Goal: Register for event/course

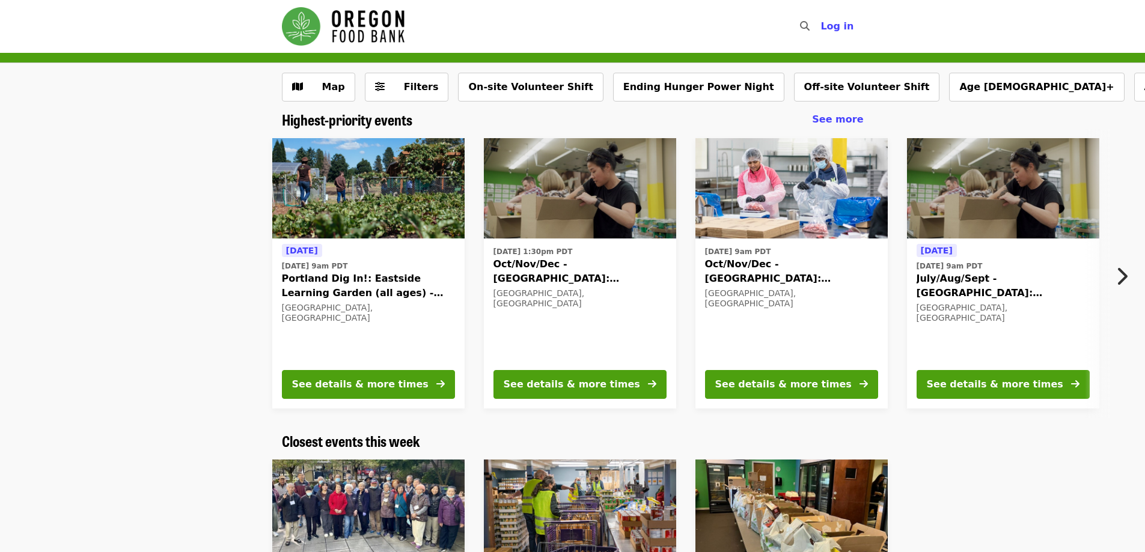
click at [796, 266] on span "Oct/Nov/Dec - [GEOGRAPHIC_DATA]: Repack/Sort (age [DEMOGRAPHIC_DATA]+)" at bounding box center [791, 271] width 173 height 29
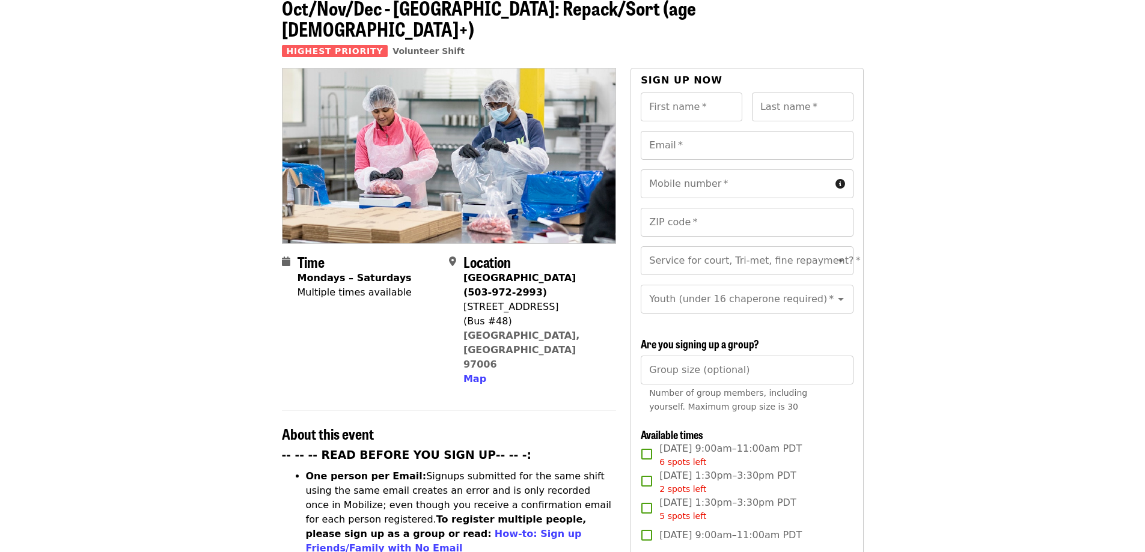
scroll to position [60, 0]
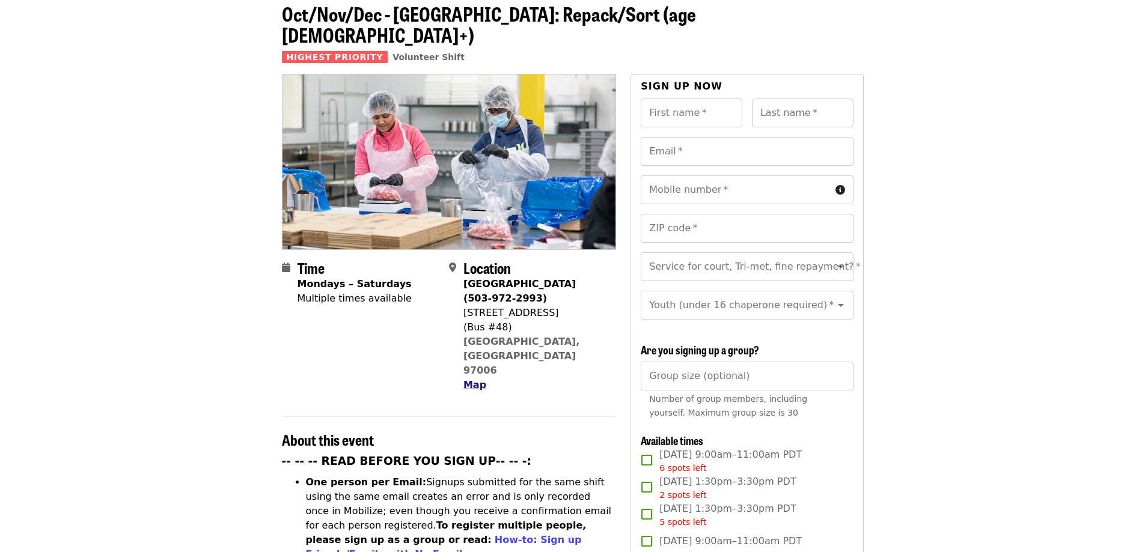
click at [476, 378] on button "Map" at bounding box center [475, 385] width 23 height 14
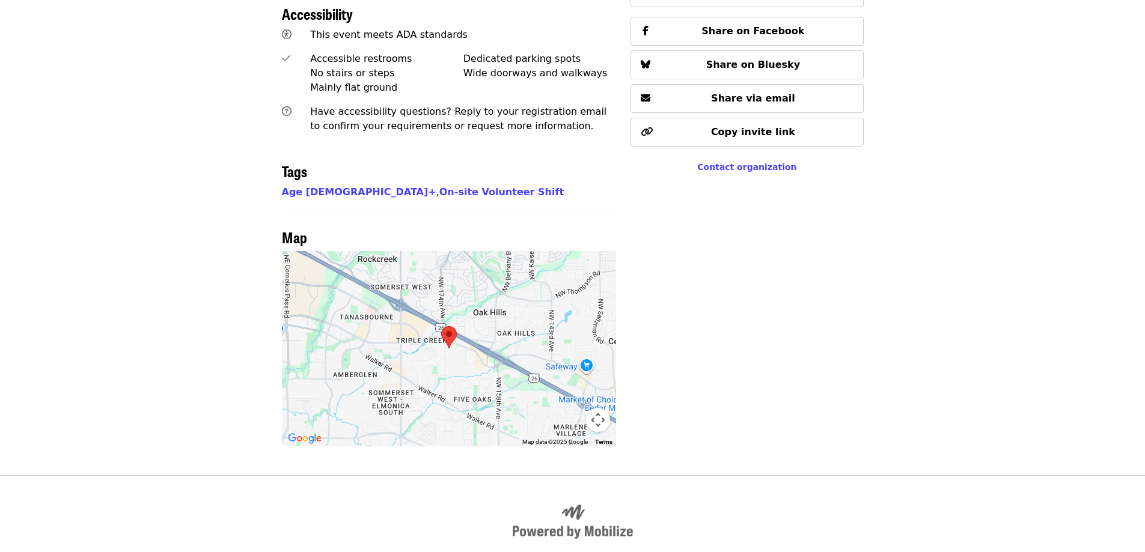
scroll to position [880, 0]
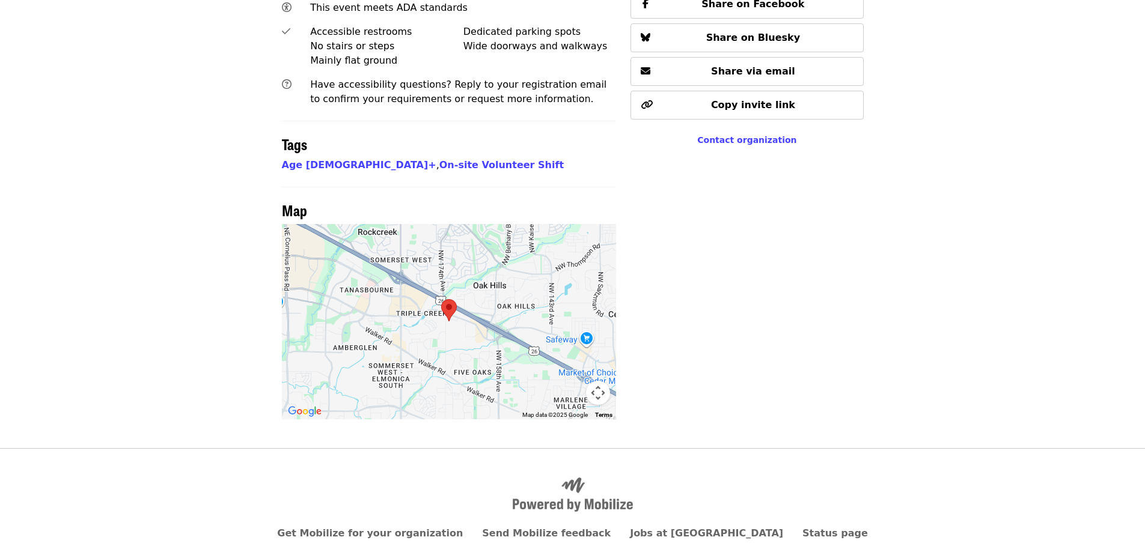
drag, startPoint x: 439, startPoint y: 289, endPoint x: 491, endPoint y: 296, distance: 52.3
click at [491, 296] on div at bounding box center [449, 321] width 335 height 195
drag, startPoint x: 436, startPoint y: 271, endPoint x: 479, endPoint y: 302, distance: 52.9
click at [479, 302] on div at bounding box center [449, 321] width 335 height 195
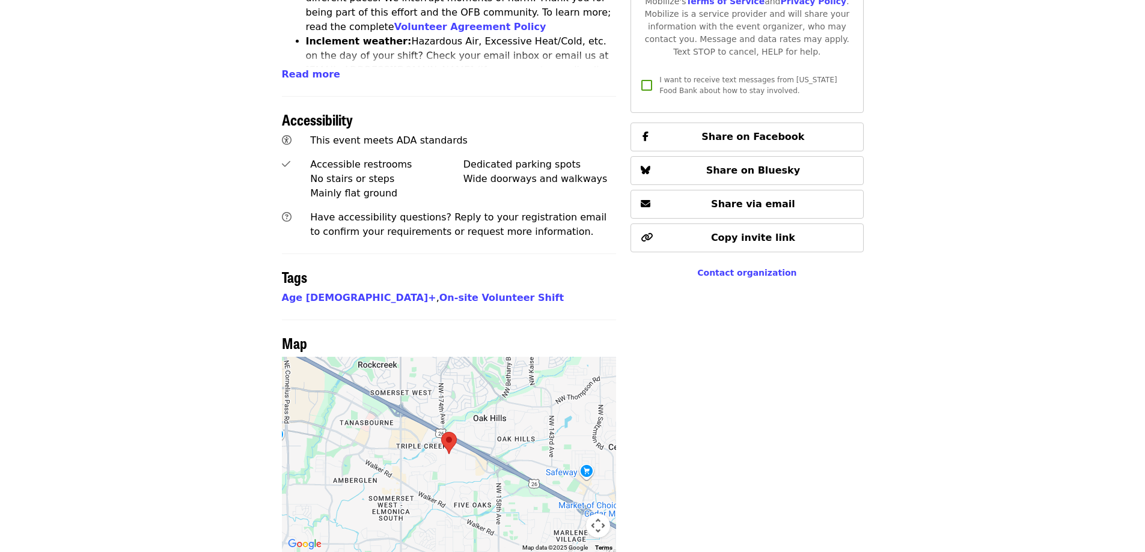
scroll to position [819, 0]
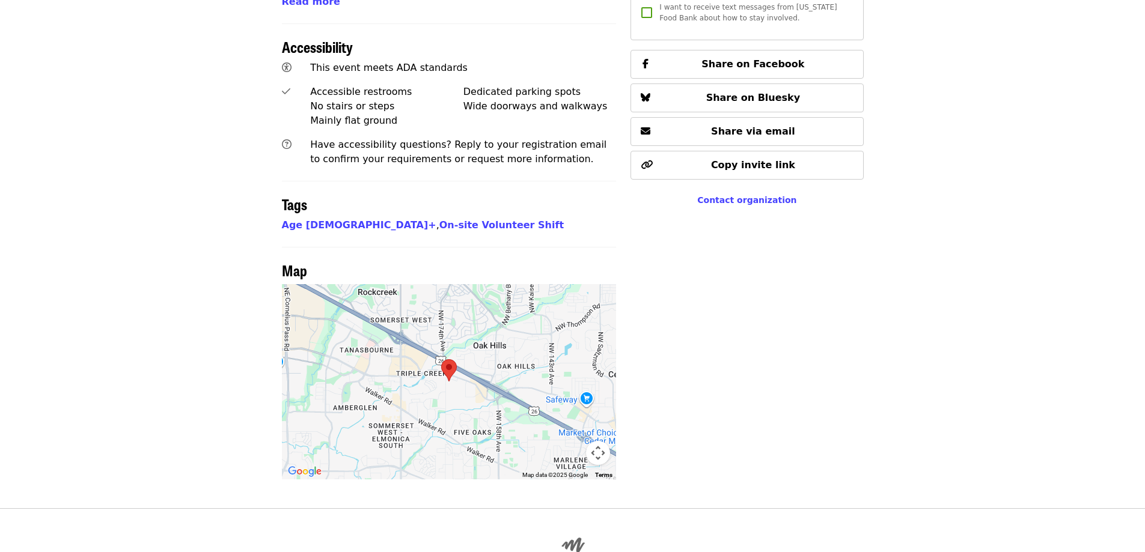
click at [592, 441] on button "Map camera controls" at bounding box center [598, 453] width 24 height 24
click at [562, 381] on button "Zoom in" at bounding box center [568, 393] width 24 height 24
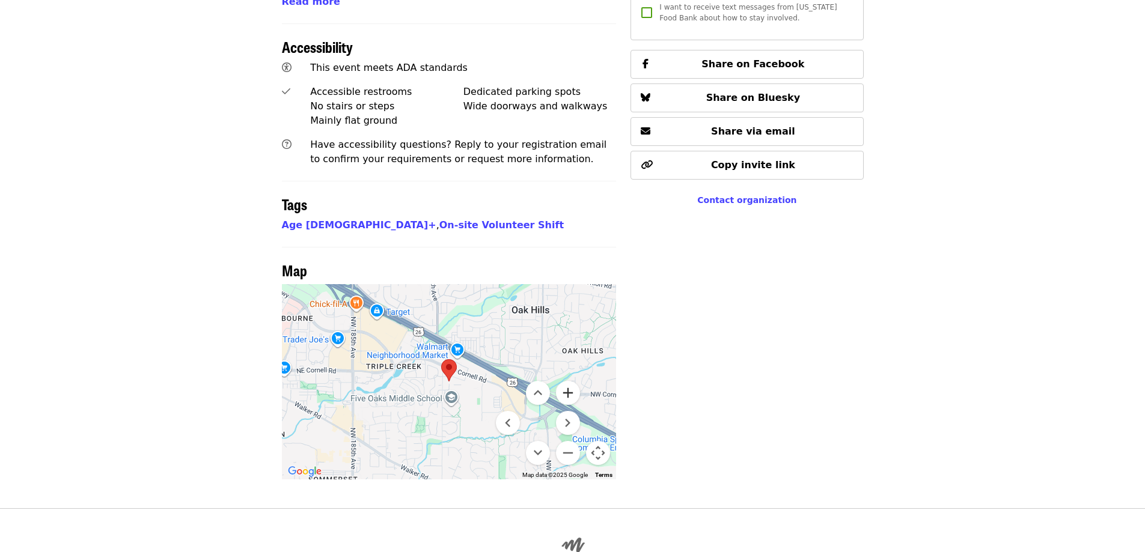
click at [562, 381] on button "Zoom in" at bounding box center [568, 393] width 24 height 24
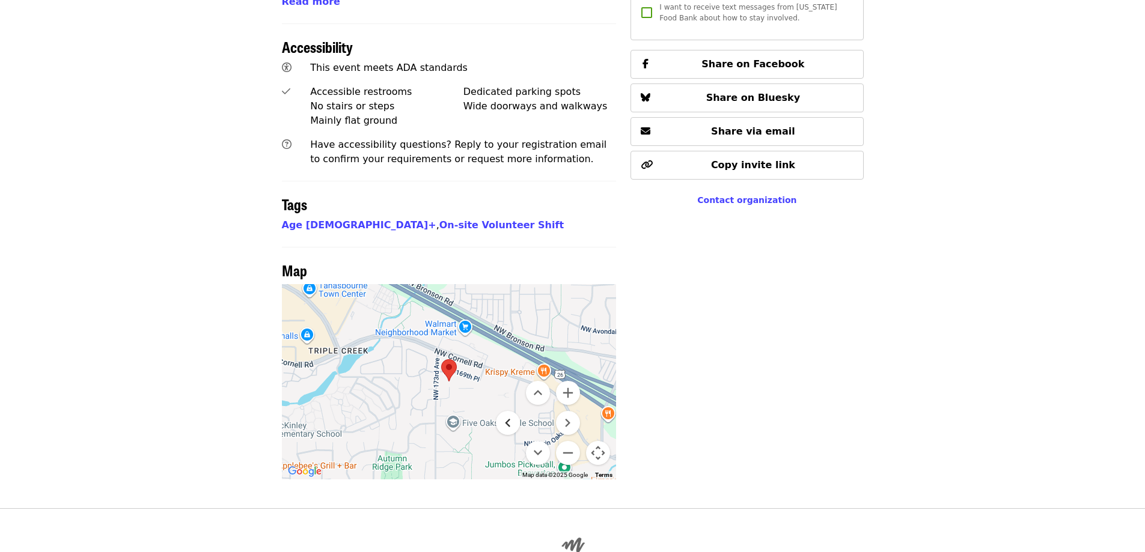
click at [511, 411] on button "Move left" at bounding box center [508, 423] width 24 height 24
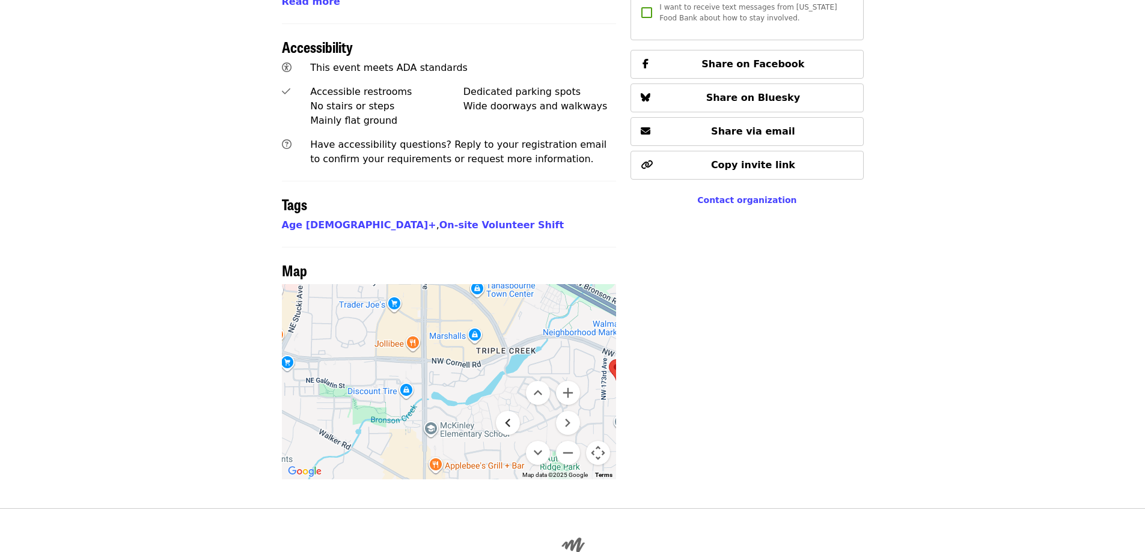
click at [511, 411] on button "Move left" at bounding box center [508, 423] width 24 height 24
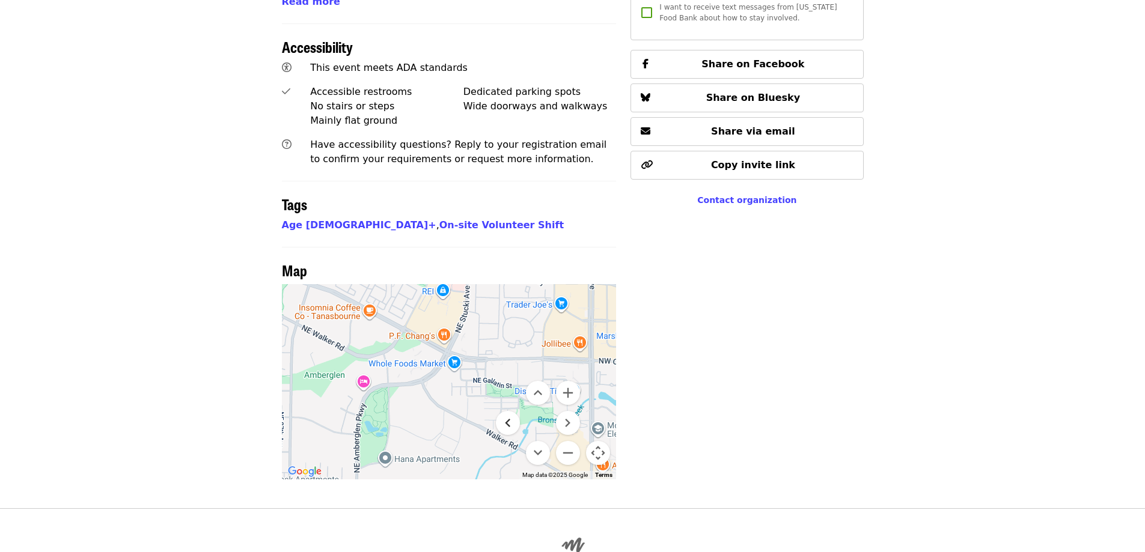
click at [504, 411] on button "Move left" at bounding box center [508, 423] width 24 height 24
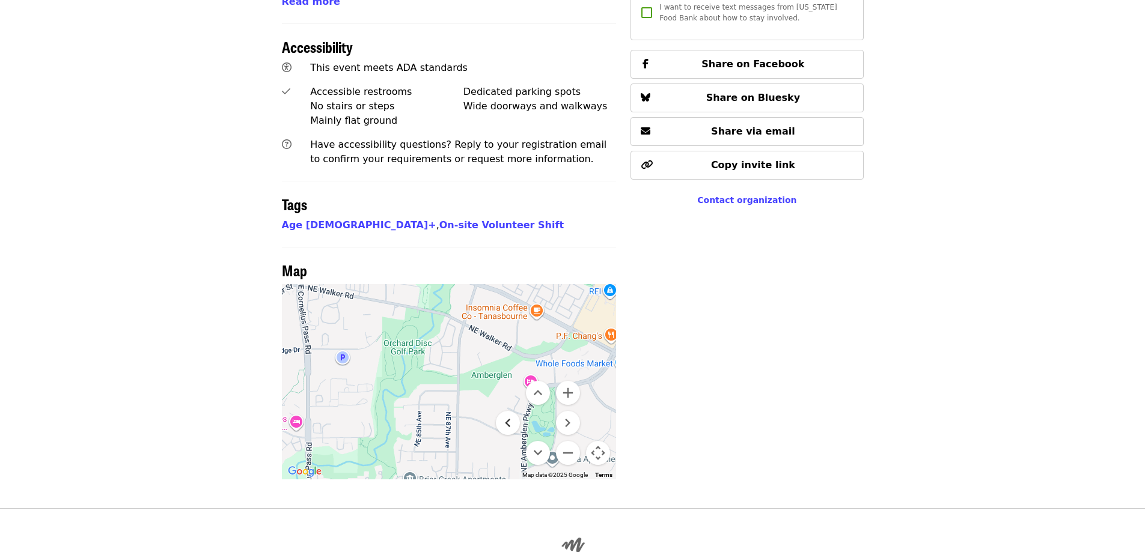
click at [504, 411] on button "Move left" at bounding box center [508, 423] width 24 height 24
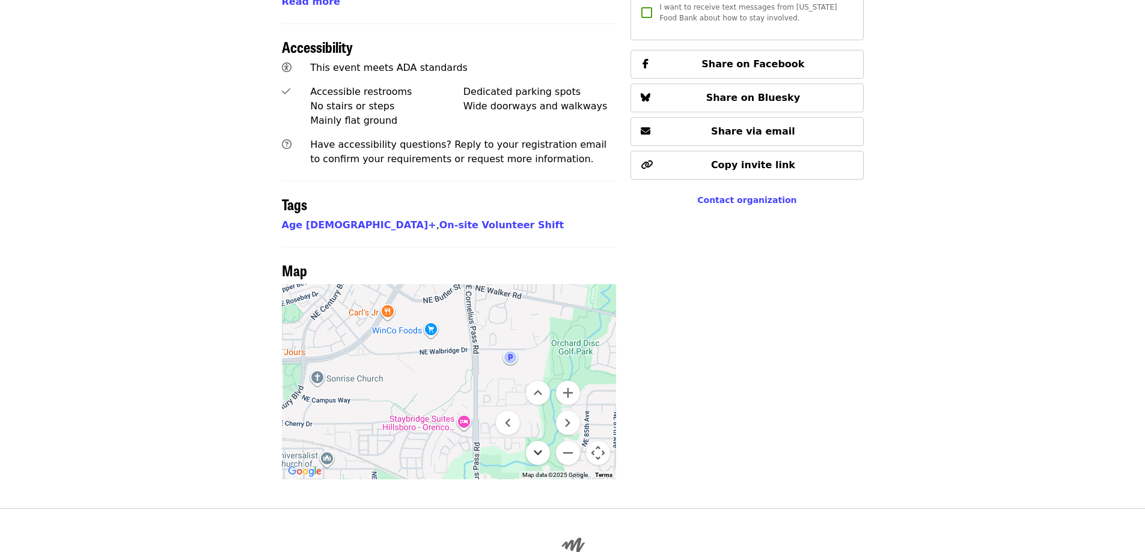
click at [534, 441] on button "Move down" at bounding box center [538, 453] width 24 height 24
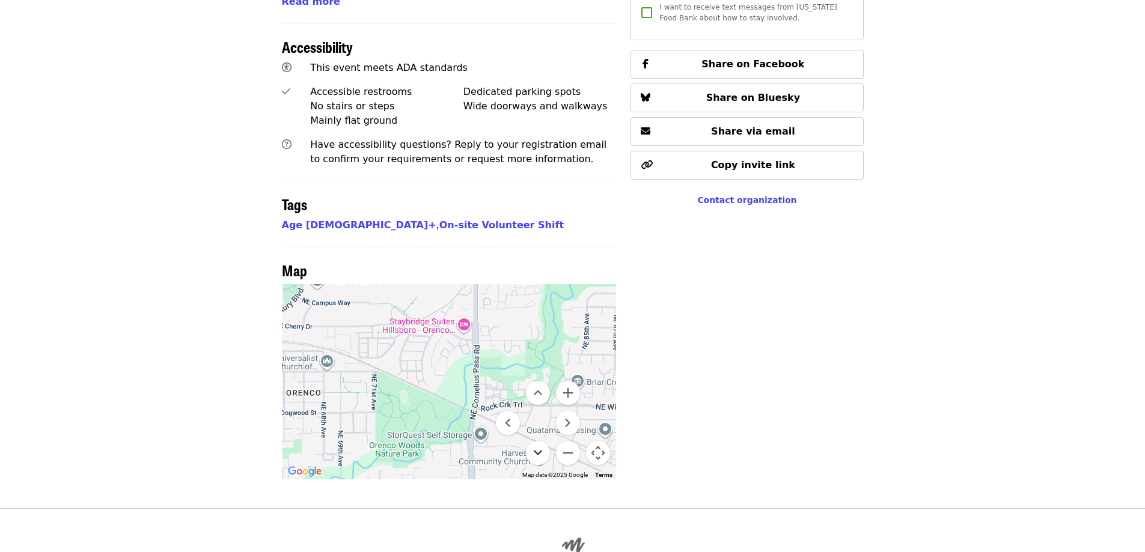
click at [536, 441] on button "Move down" at bounding box center [538, 453] width 24 height 24
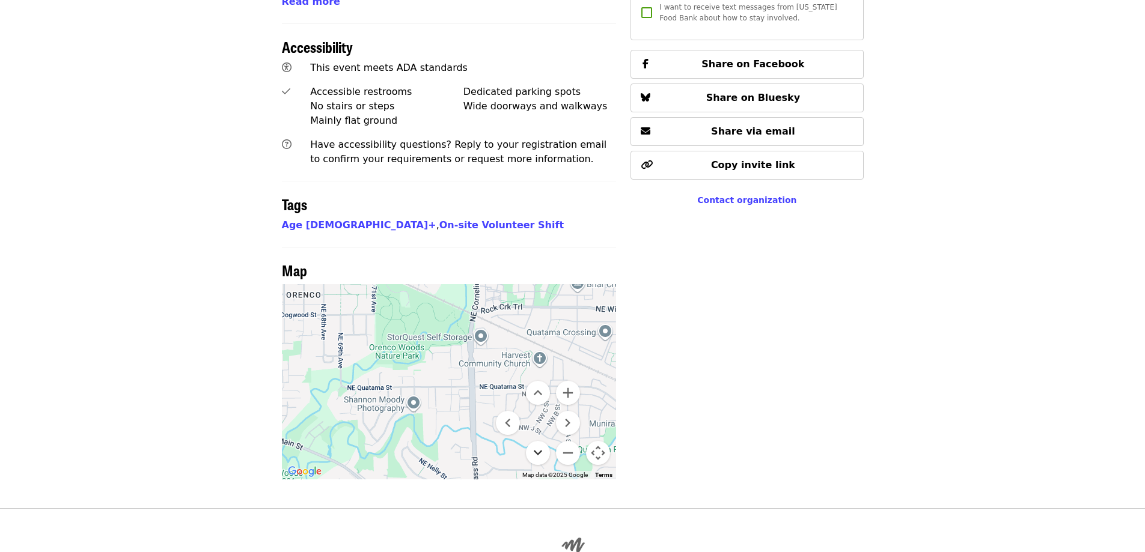
click at [536, 441] on button "Move down" at bounding box center [538, 453] width 24 height 24
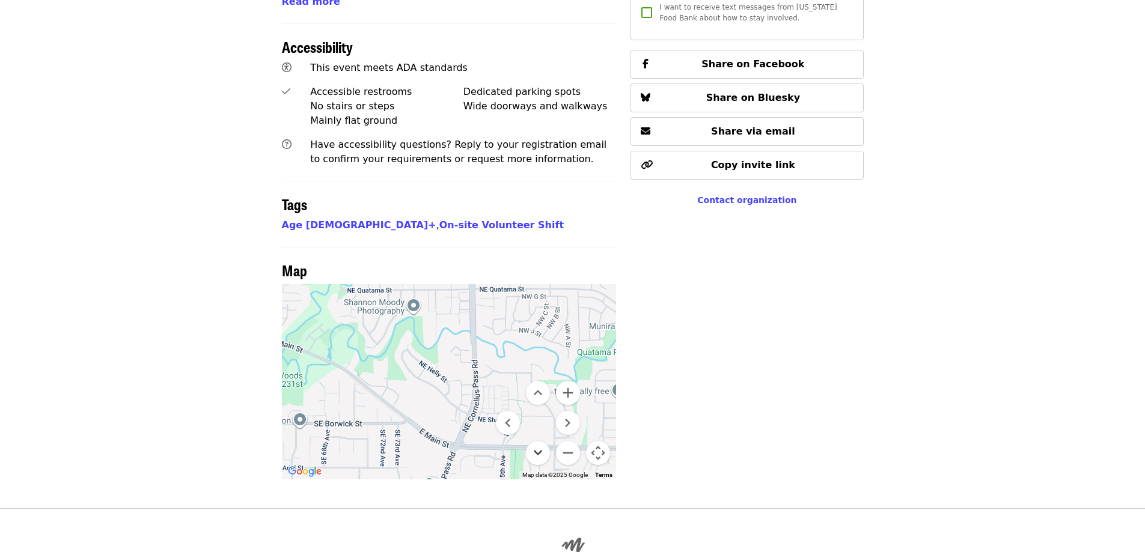
click at [539, 441] on button "Move down" at bounding box center [538, 453] width 24 height 24
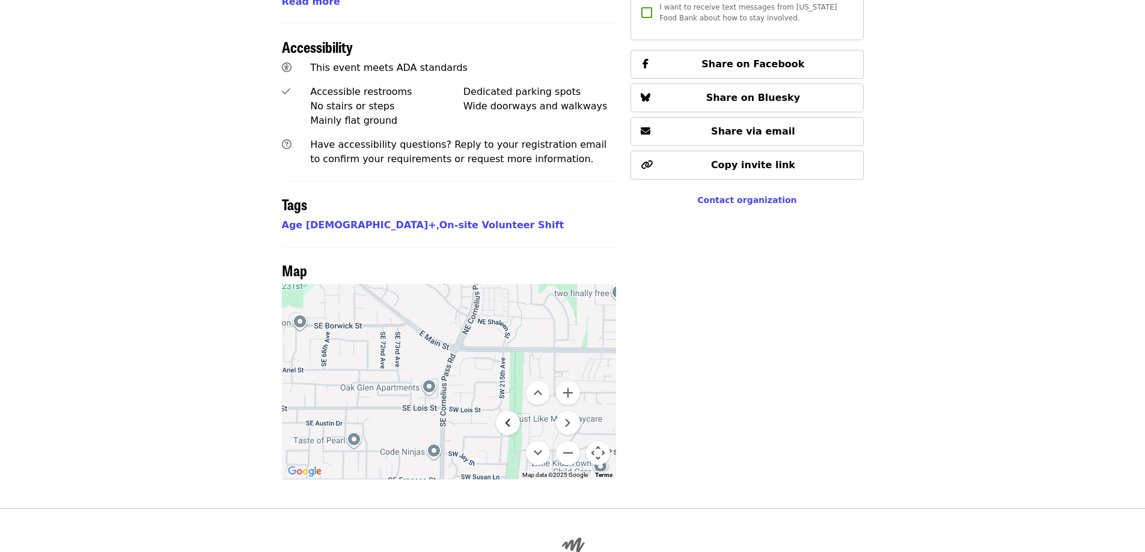
click at [500, 411] on button "Move left" at bounding box center [508, 423] width 24 height 24
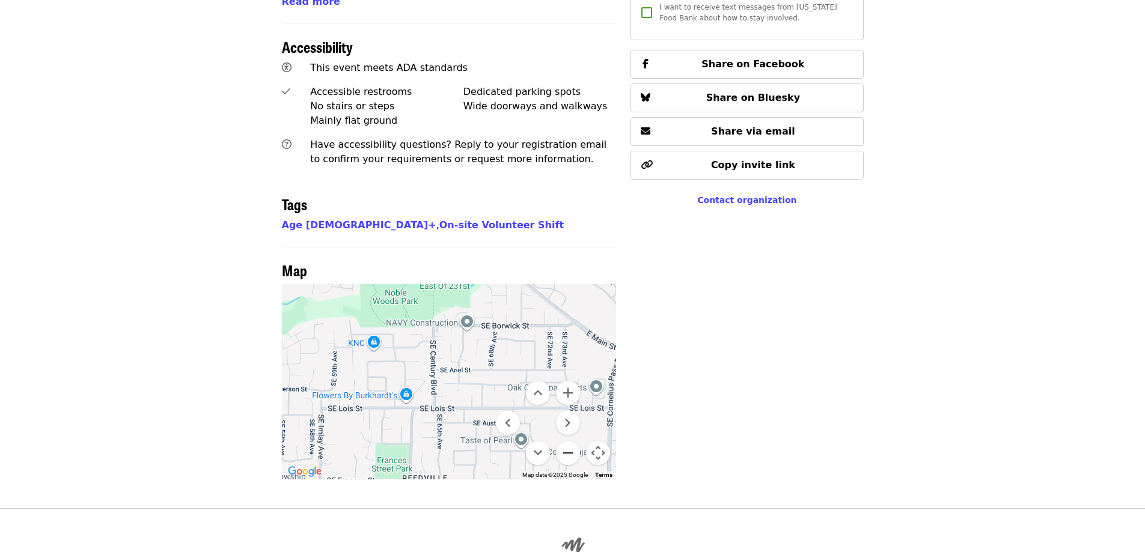
click at [570, 441] on button "Zoom out" at bounding box center [568, 453] width 24 height 24
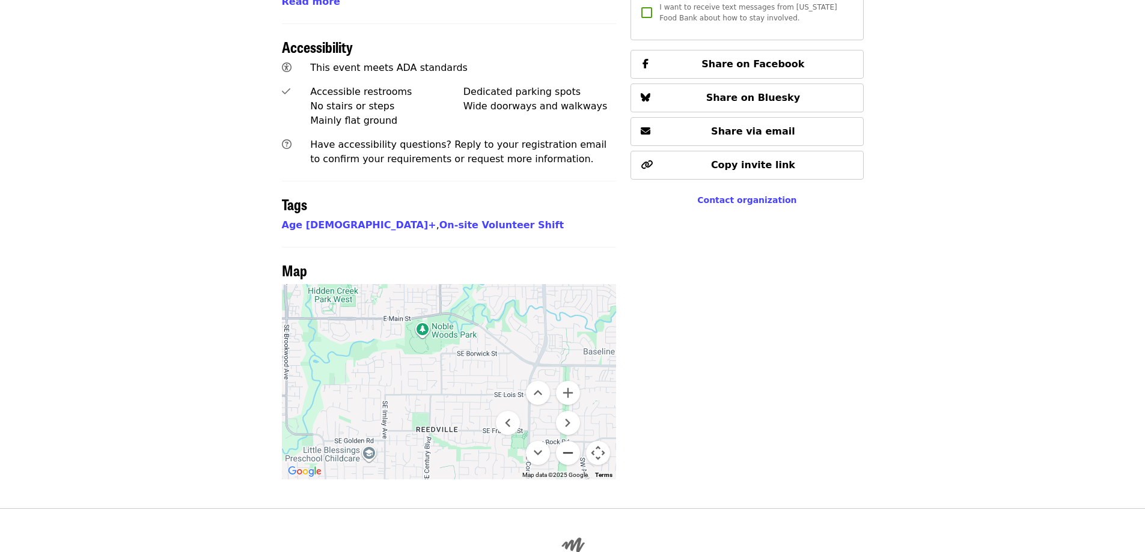
click at [570, 441] on button "Zoom out" at bounding box center [568, 453] width 24 height 24
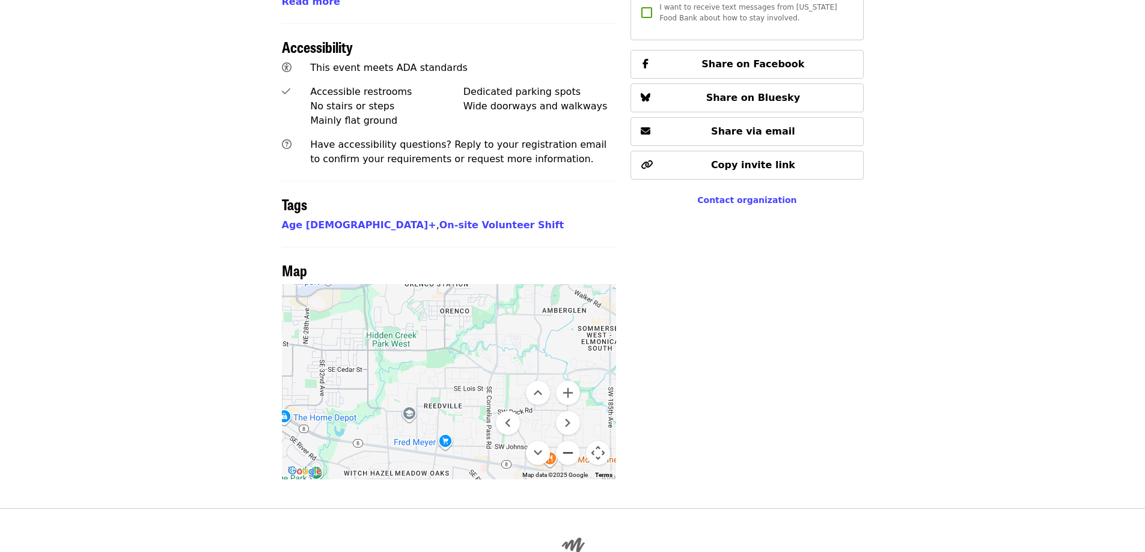
click at [569, 441] on button "Zoom out" at bounding box center [568, 453] width 24 height 24
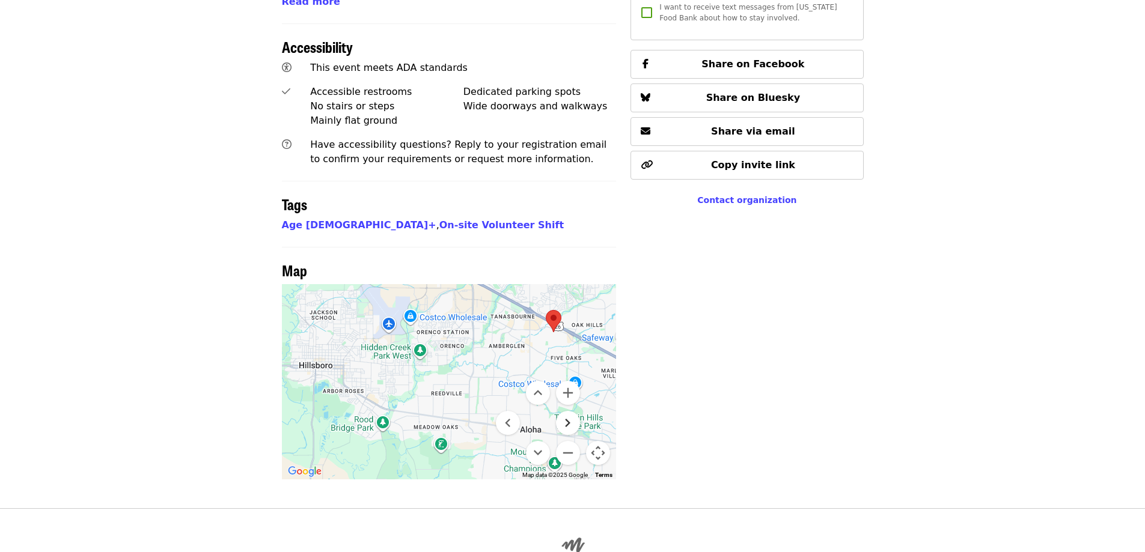
click at [566, 411] on button "Move right" at bounding box center [568, 423] width 24 height 24
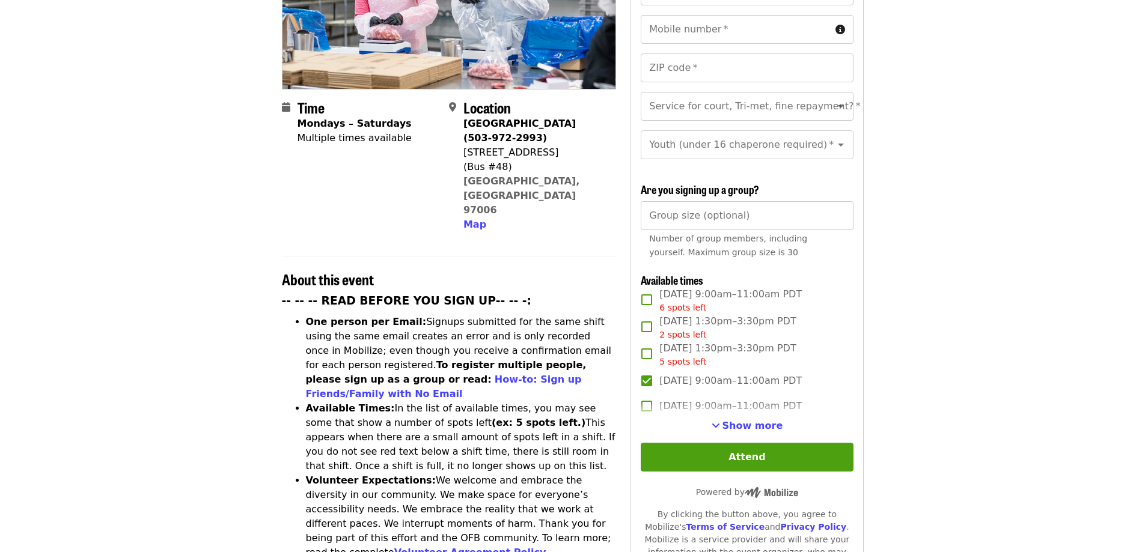
scroll to position [0, 0]
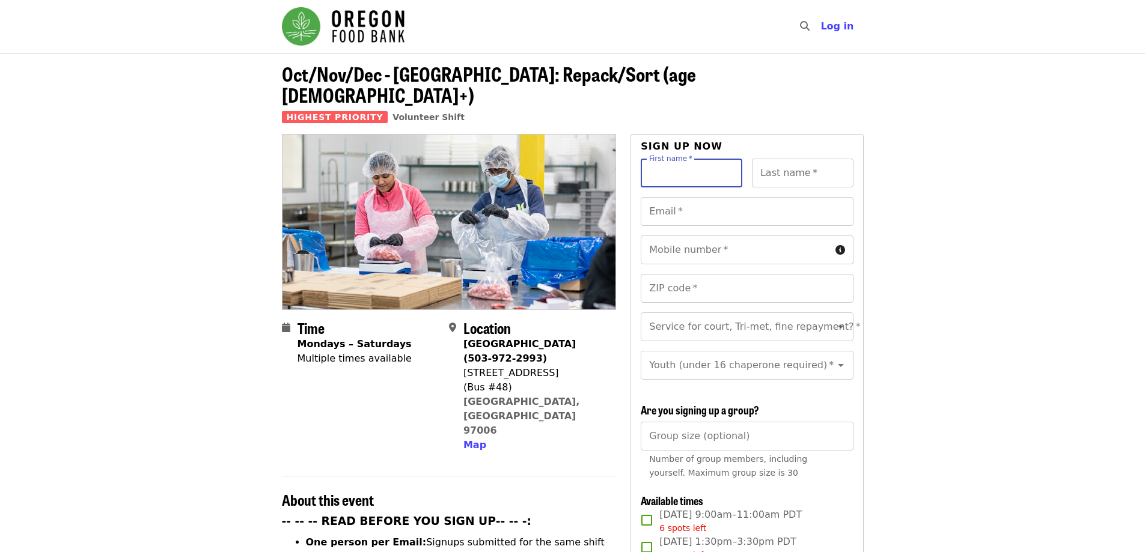
click at [704, 159] on input "First name   *" at bounding box center [692, 173] width 102 height 29
type input "******"
click at [795, 159] on div "Last name   * Last name *" at bounding box center [803, 173] width 102 height 29
type input "********"
click at [756, 197] on input "Email   *" at bounding box center [747, 211] width 212 height 29
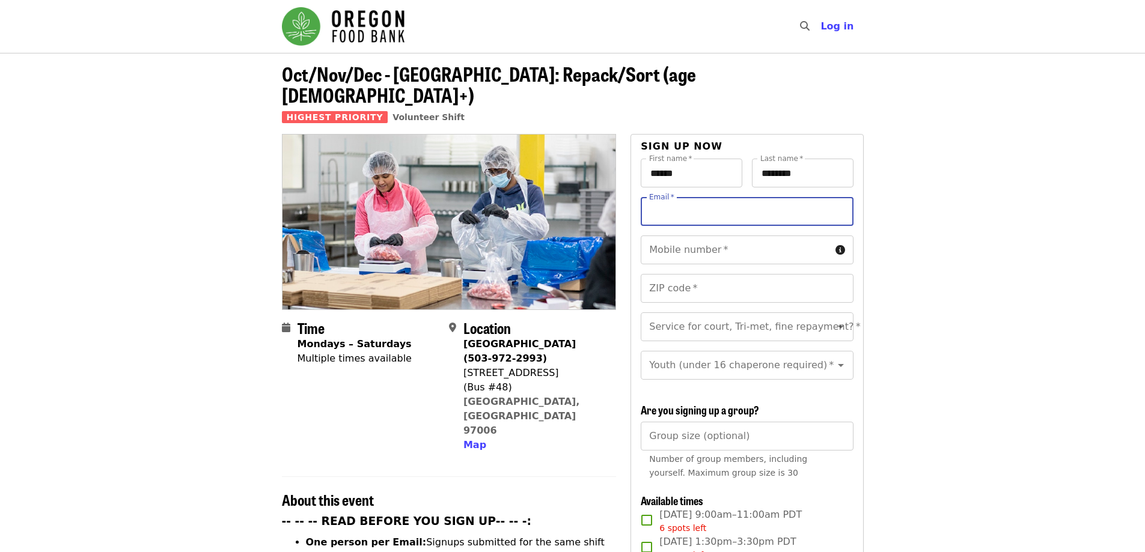
type input "**********"
click at [768, 236] on input "Mobile number   *" at bounding box center [735, 250] width 189 height 29
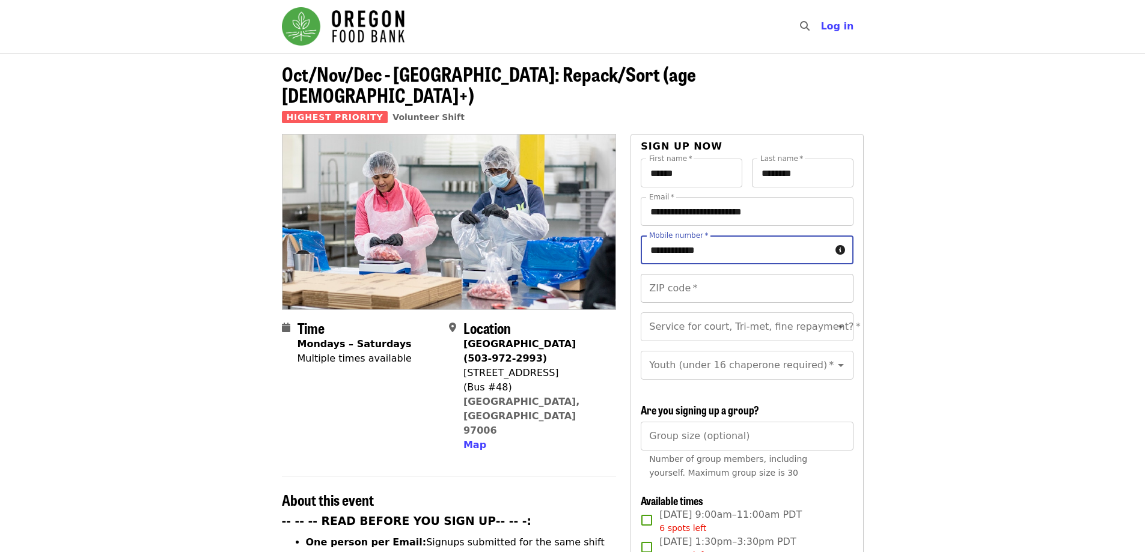
type input "**********"
click at [723, 274] on input "ZIP code   *" at bounding box center [747, 288] width 212 height 29
click at [819, 321] on icon "Clear" at bounding box center [825, 327] width 12 height 12
type input "*****"
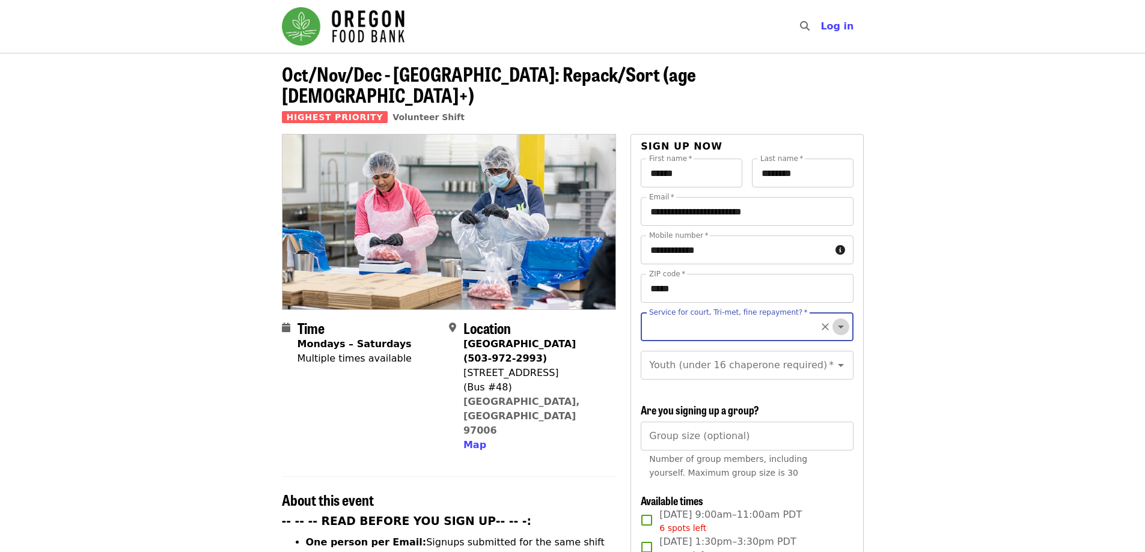
click at [835, 320] on icon "Open" at bounding box center [841, 327] width 14 height 14
click at [757, 341] on li "No" at bounding box center [742, 339] width 203 height 22
type input "**"
click at [821, 359] on icon "Clear" at bounding box center [825, 365] width 12 height 12
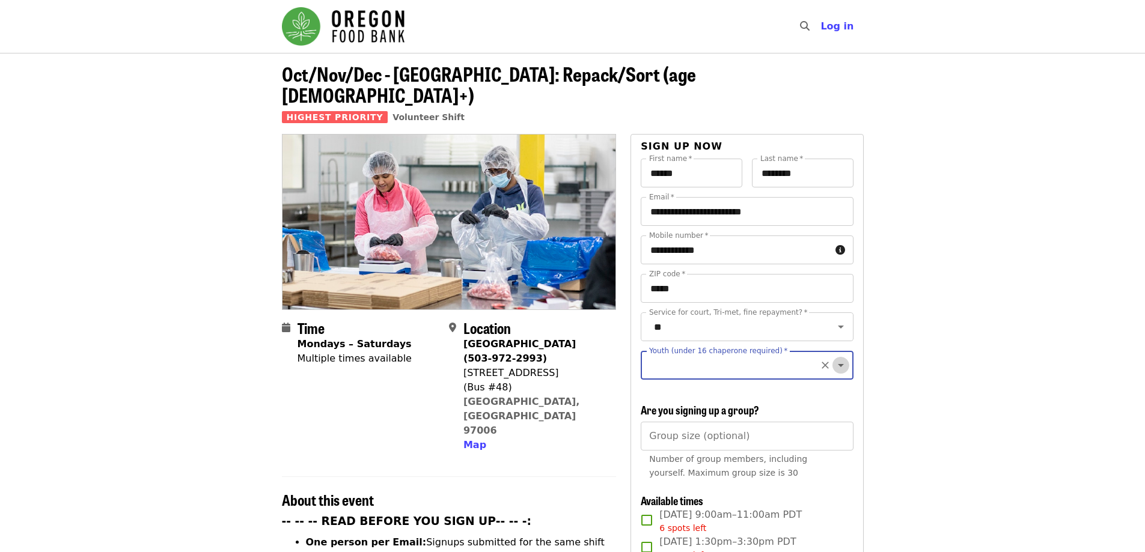
click at [834, 358] on icon "Open" at bounding box center [841, 365] width 14 height 14
click at [733, 384] on li "16 and older" at bounding box center [742, 386] width 203 height 22
type input "**********"
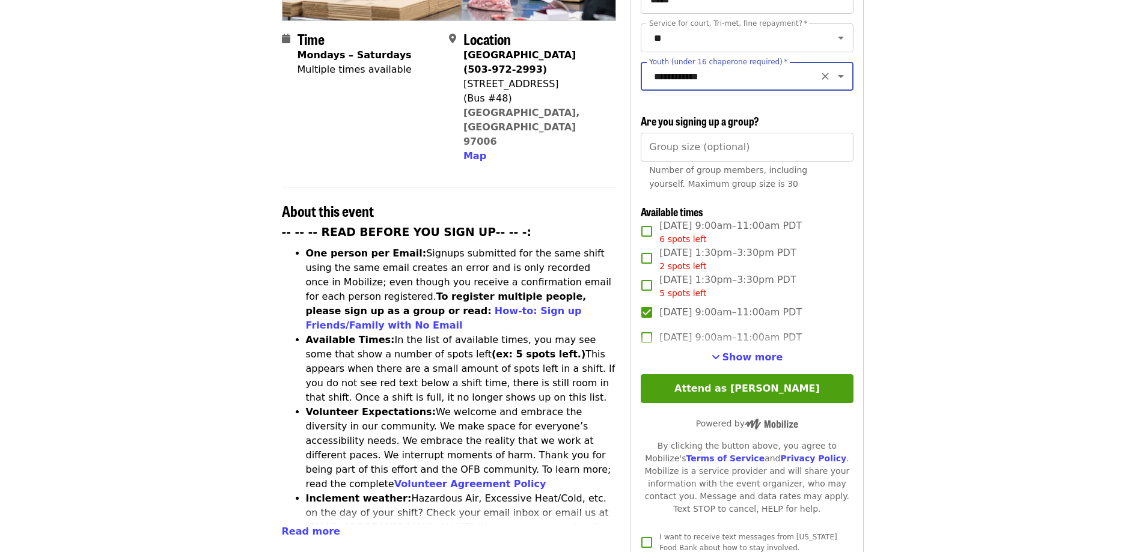
scroll to position [301, 0]
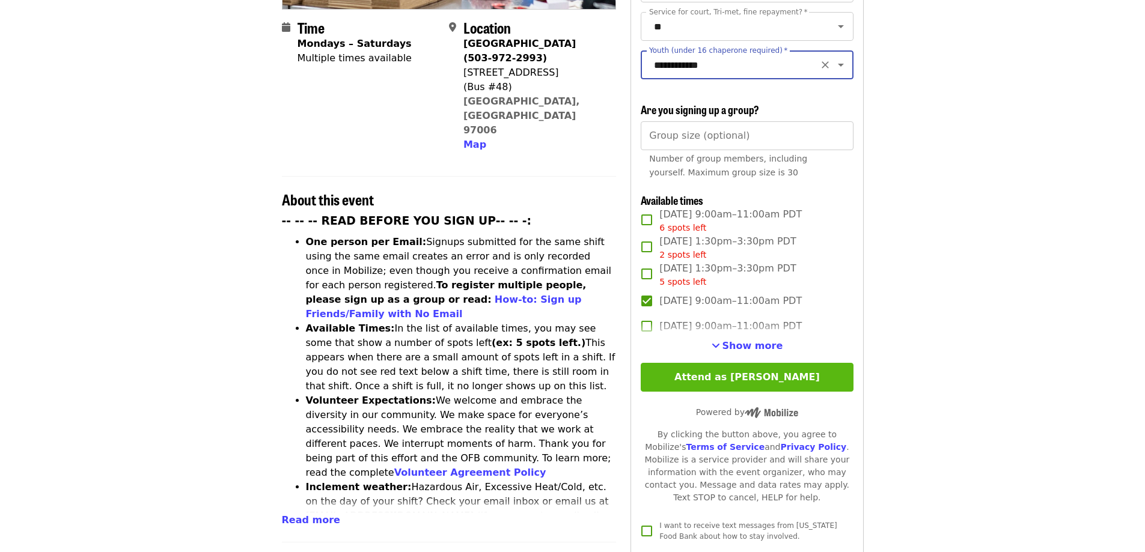
click at [753, 372] on button "Attend as [PERSON_NAME]" at bounding box center [747, 377] width 212 height 29
